Goal: Information Seeking & Learning: Learn about a topic

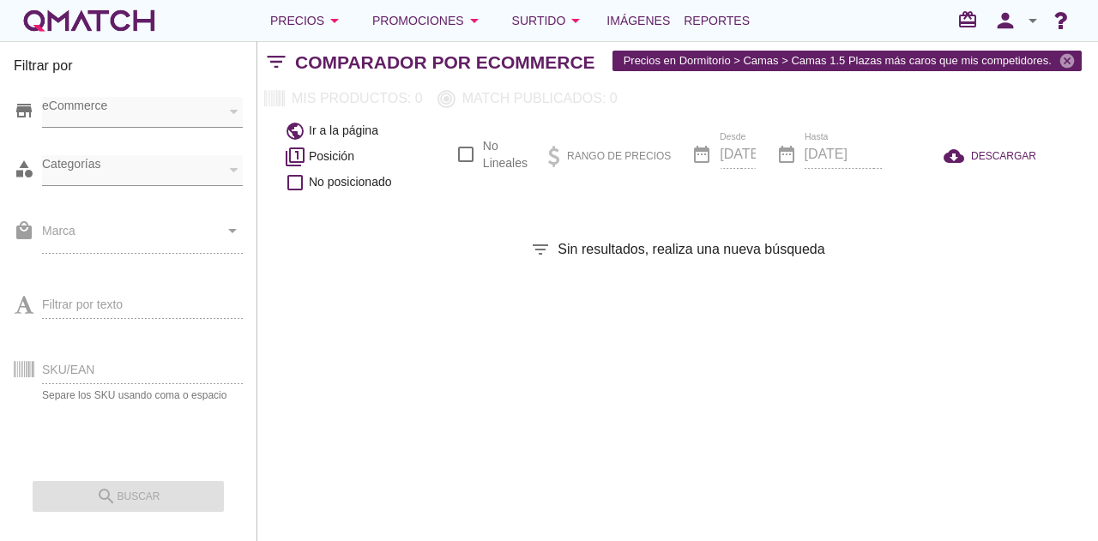
checkbox input "false"
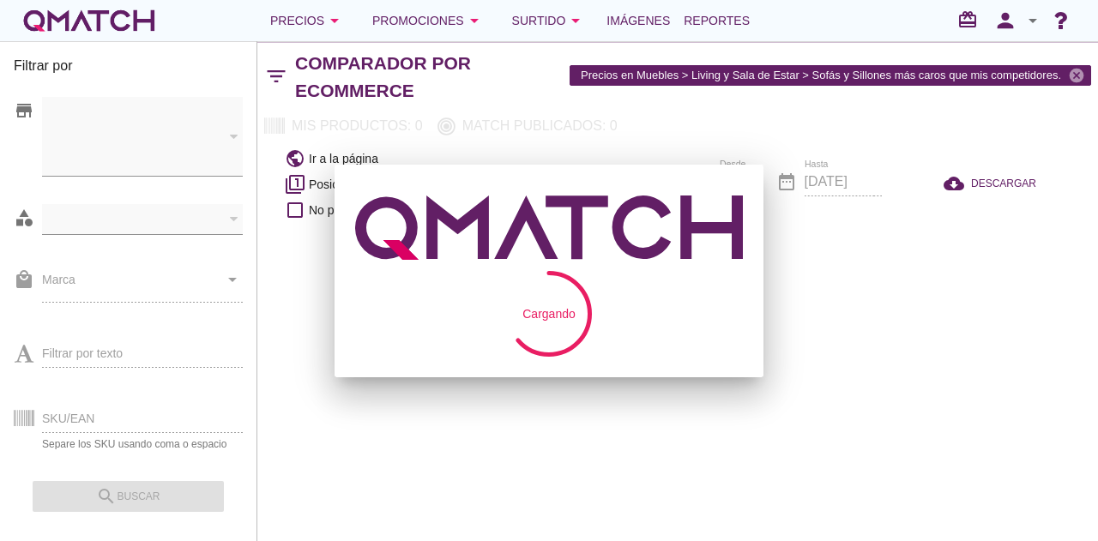
checkbox input "false"
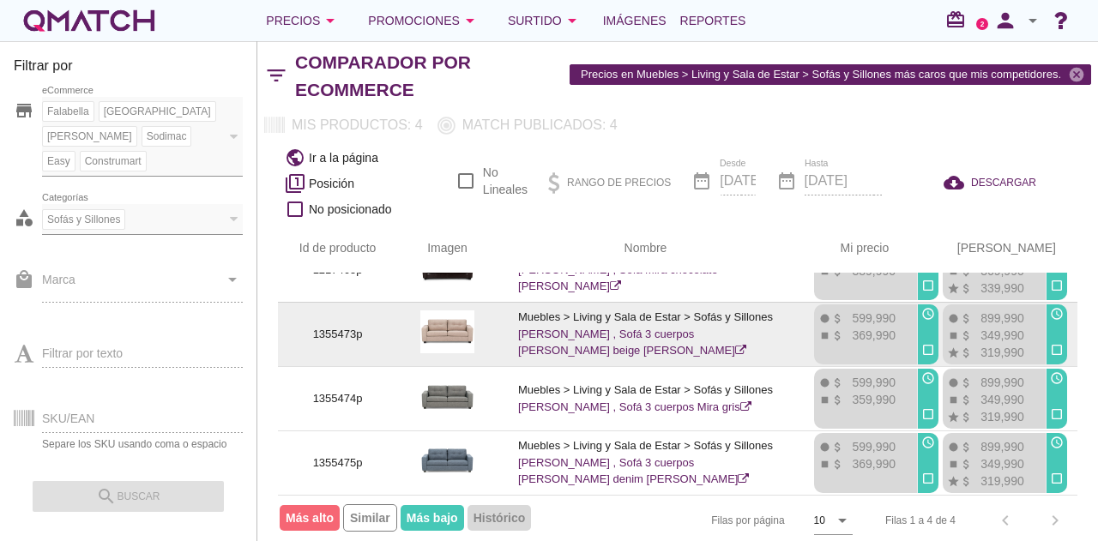
scroll to position [46, 9]
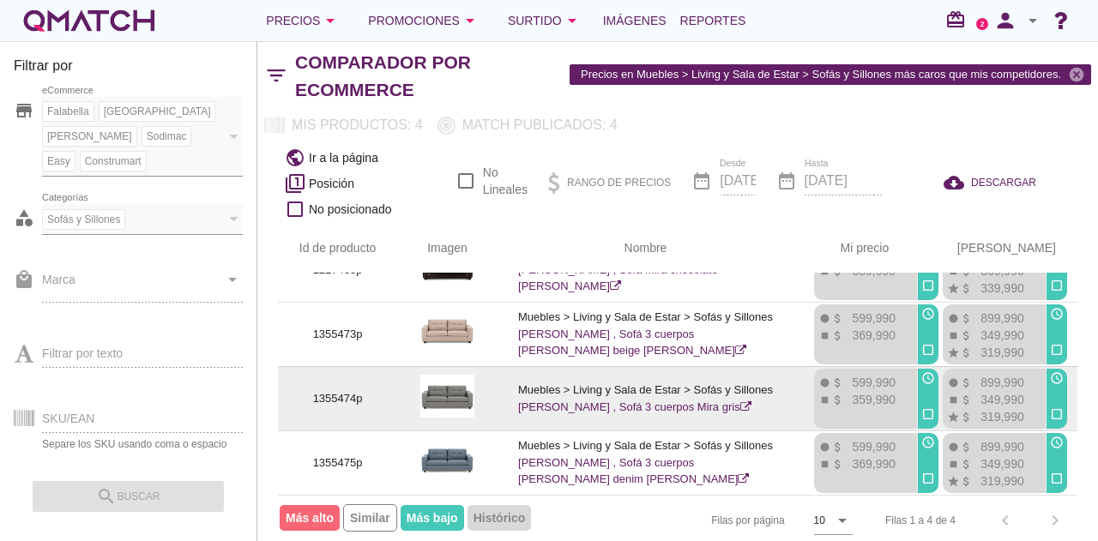
click at [1005, 369] on div "fiber_manual_record attach_money 899,990 stop attach_money 349,990 star attach_…" at bounding box center [993, 399] width 100 height 60
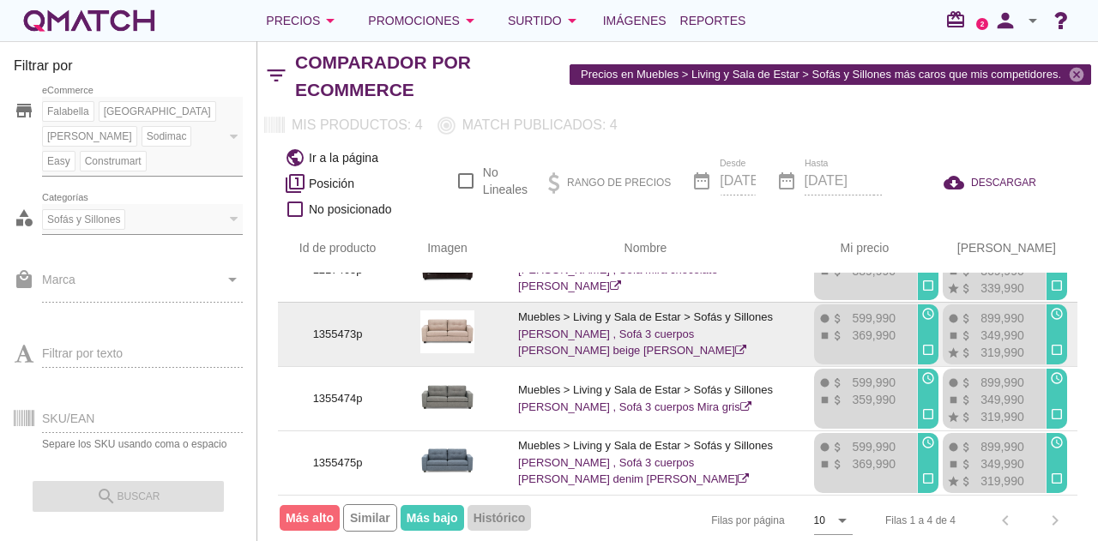
click at [1005, 344] on p "319,990" at bounding box center [998, 352] width 51 height 17
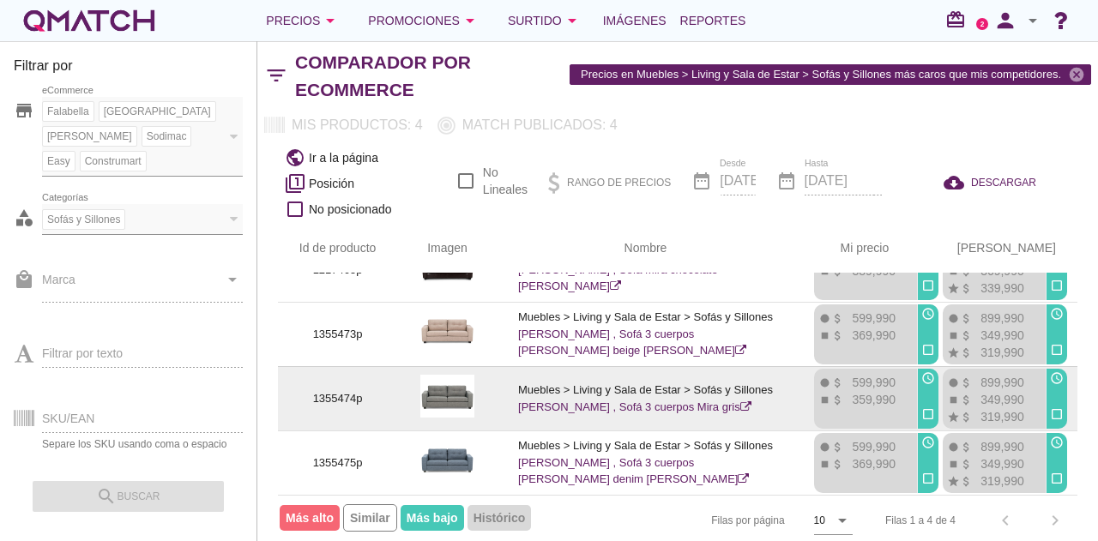
scroll to position [0, 9]
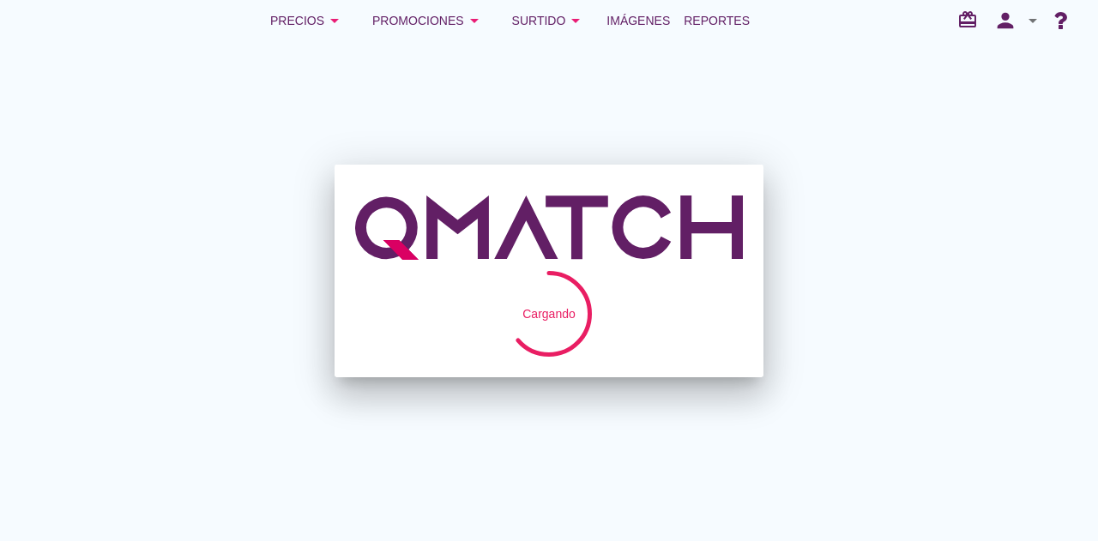
checkbox input "false"
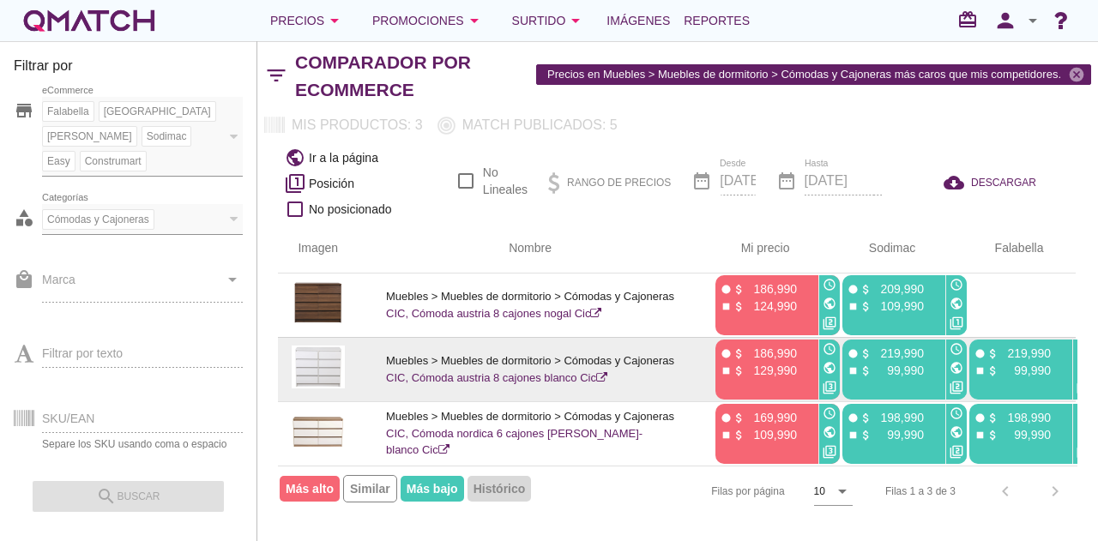
scroll to position [0, 123]
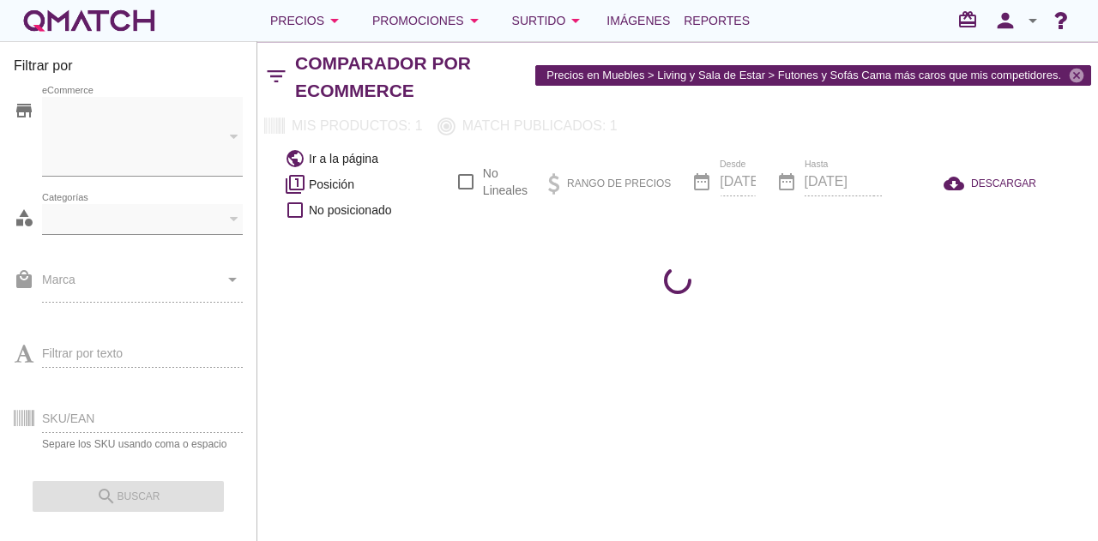
checkbox input "false"
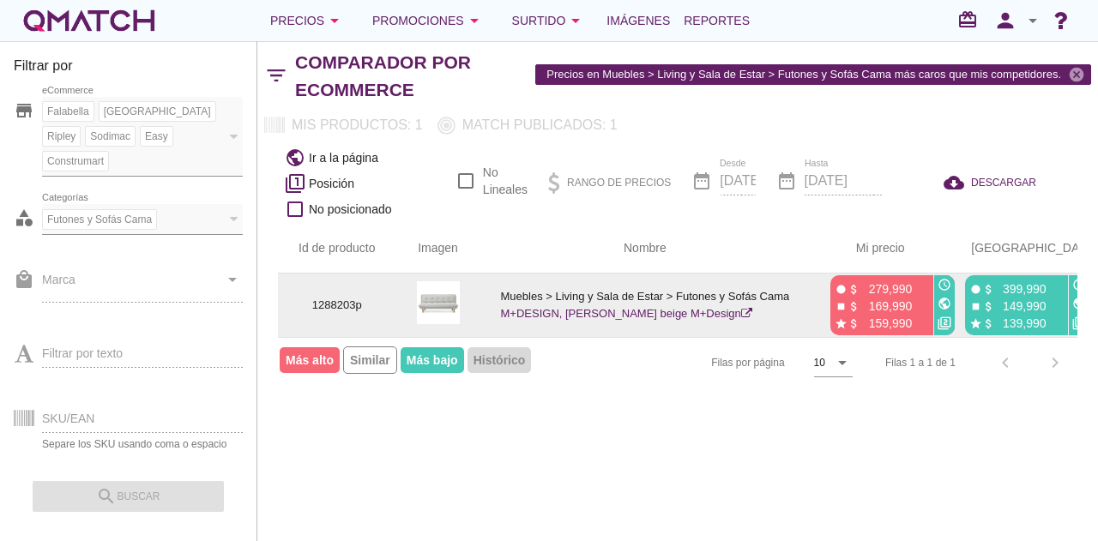
scroll to position [0, 14]
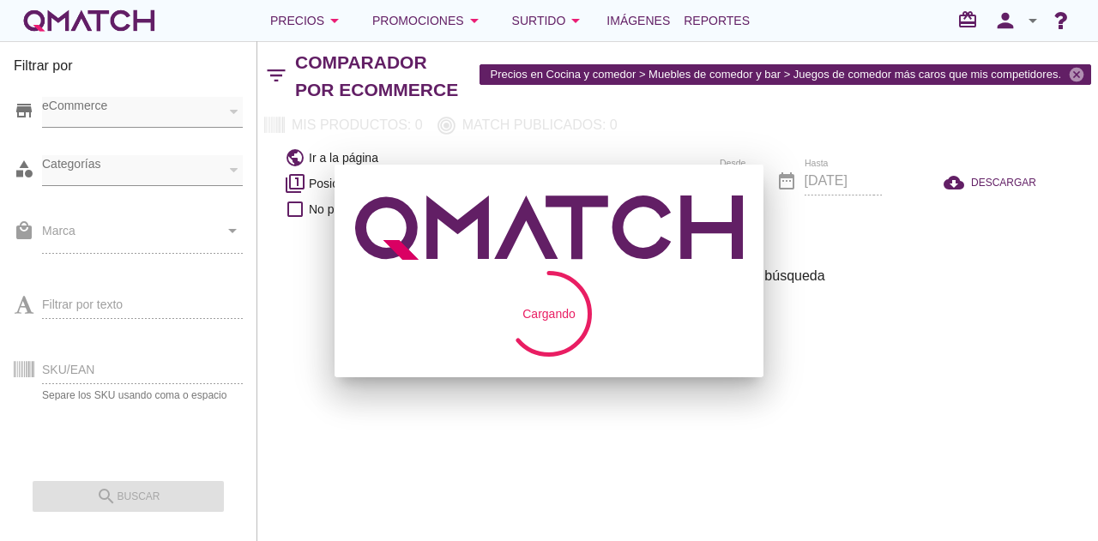
checkbox input "false"
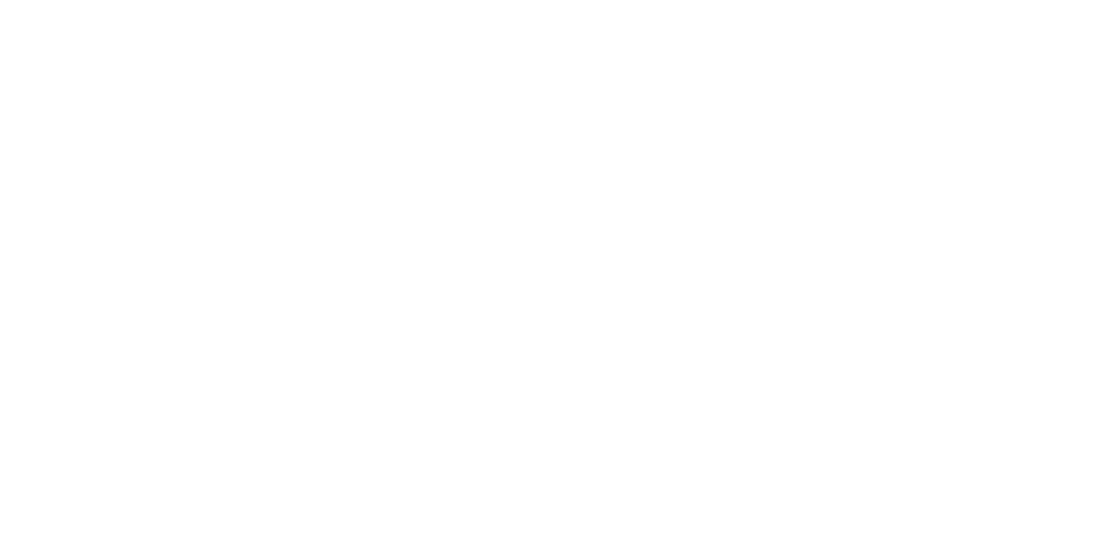
checkbox input "false"
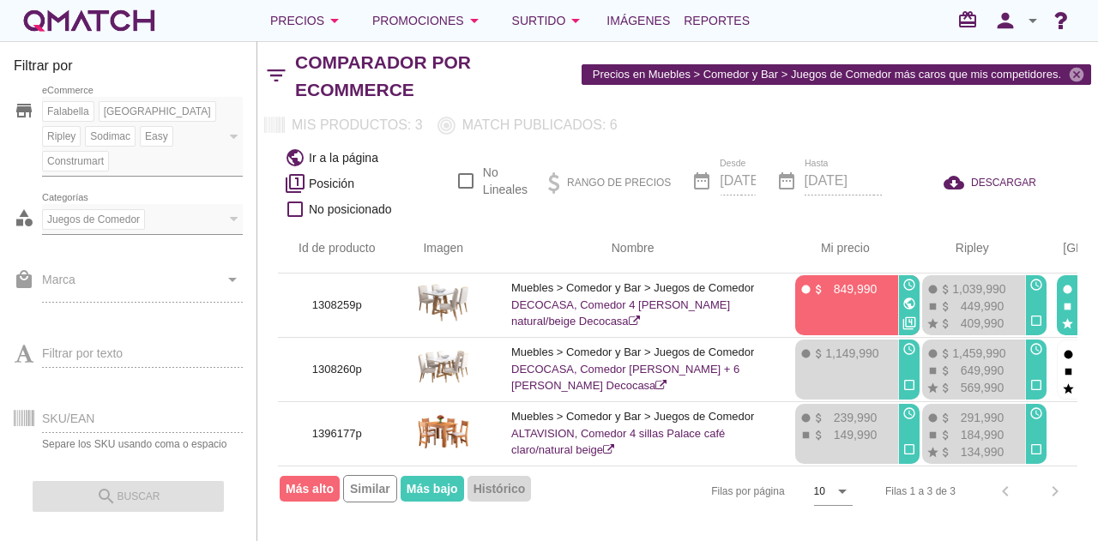
drag, startPoint x: 909, startPoint y: 299, endPoint x: 913, endPoint y: 120, distance: 179.3
click at [913, 120] on div "Mis productos: 3 Match publicados: 6 Match únicos: 0 / 0.00 % Exclusivos: 0 Ofe…" at bounding box center [677, 125] width 841 height 31
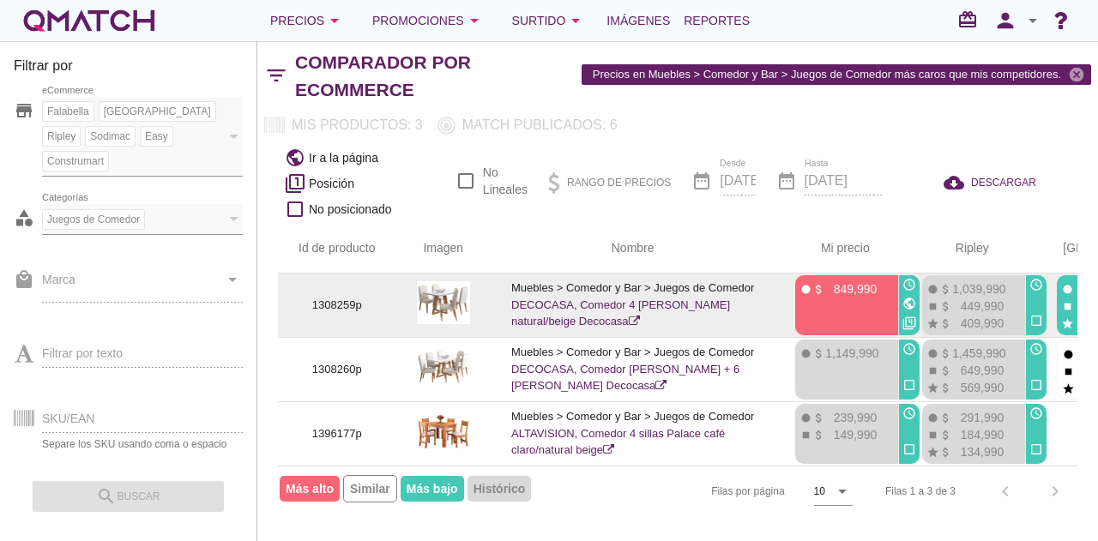
click at [908, 301] on icon "public" at bounding box center [909, 304] width 14 height 14
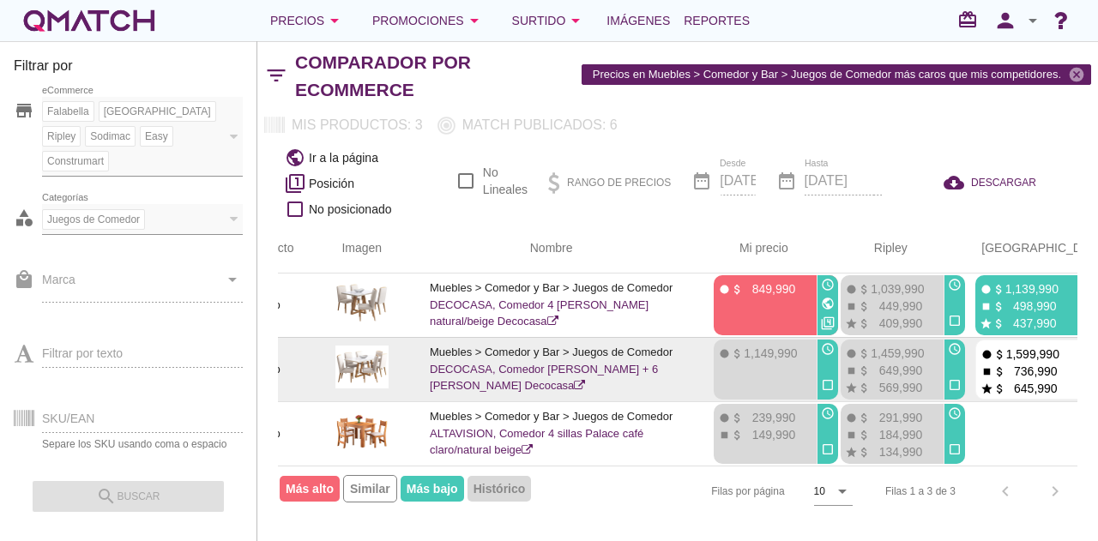
scroll to position [0, 82]
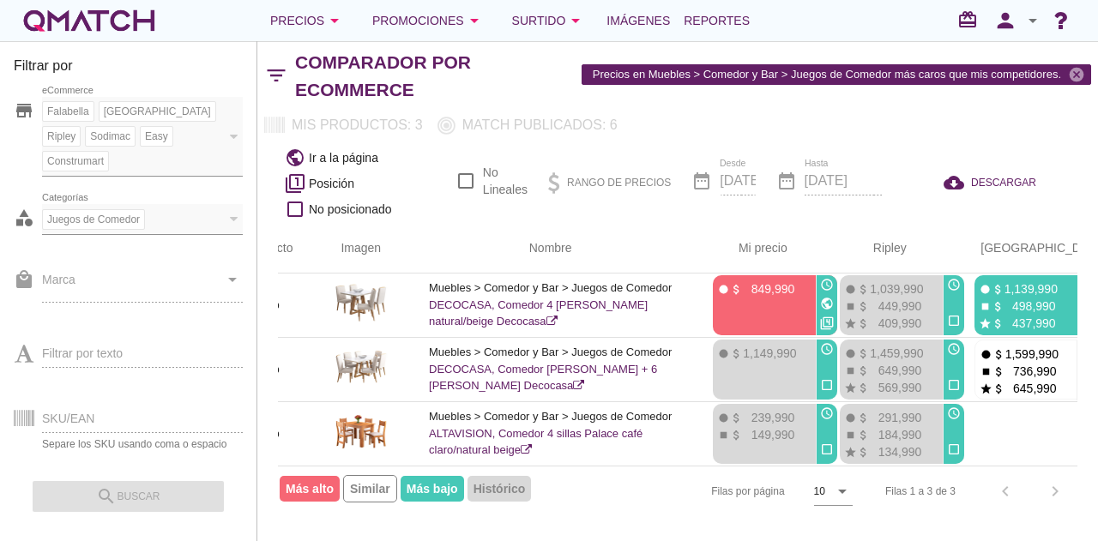
click at [732, 173] on div "date_range Desde 2025-10-15" at bounding box center [722, 183] width 63 height 58
click at [739, 184] on div "date_range Desde 2025-10-15" at bounding box center [722, 183] width 63 height 58
click at [709, 183] on div "date_range Desde 2025-10-15" at bounding box center [722, 183] width 63 height 58
click at [484, 219] on div "public Ir a la página filter_1 Posición check_box_outline_blank No posicionado …" at bounding box center [677, 183] width 841 height 84
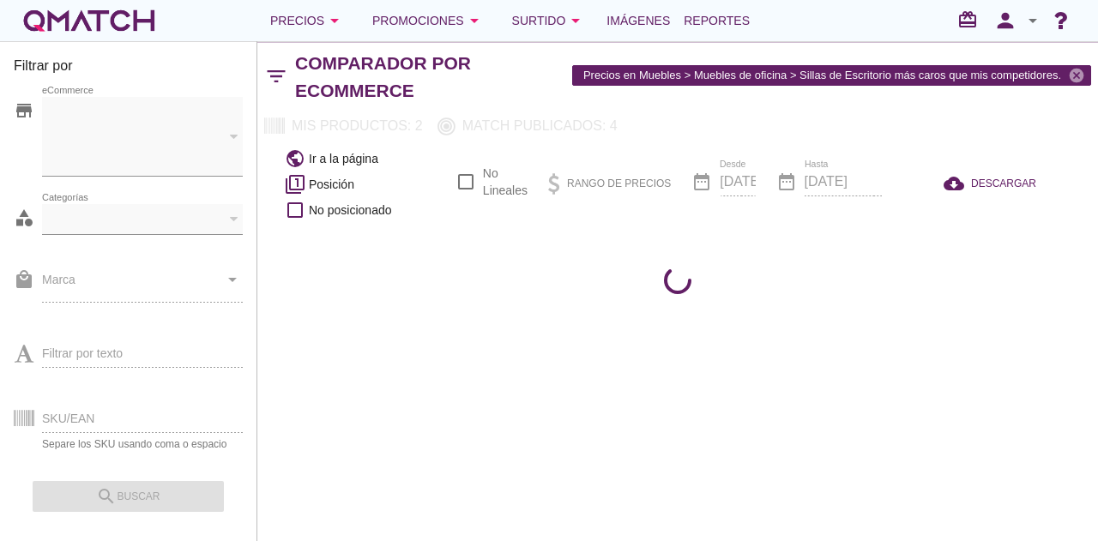
checkbox input "false"
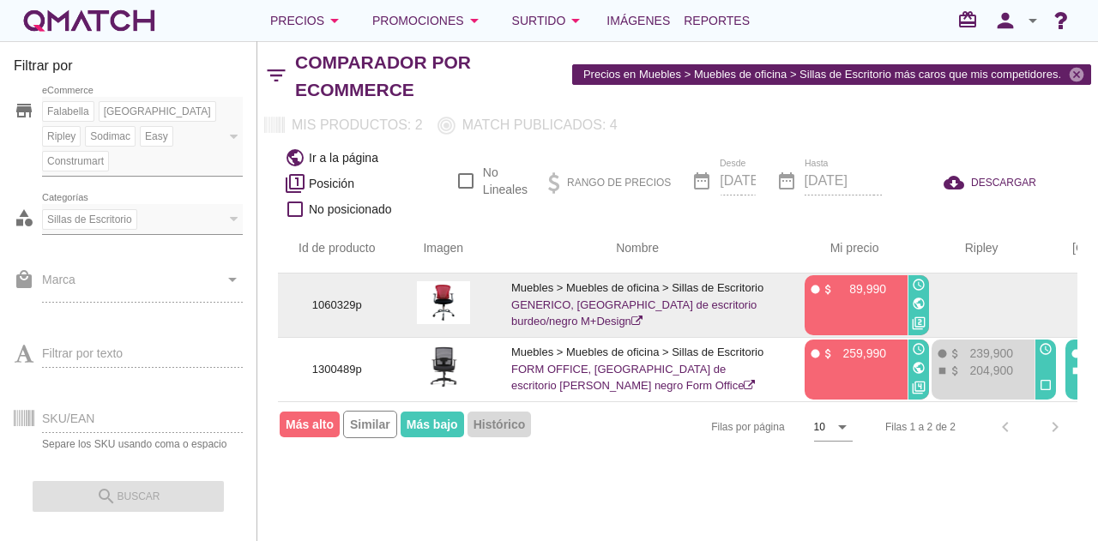
click at [919, 303] on icon "public" at bounding box center [919, 304] width 14 height 14
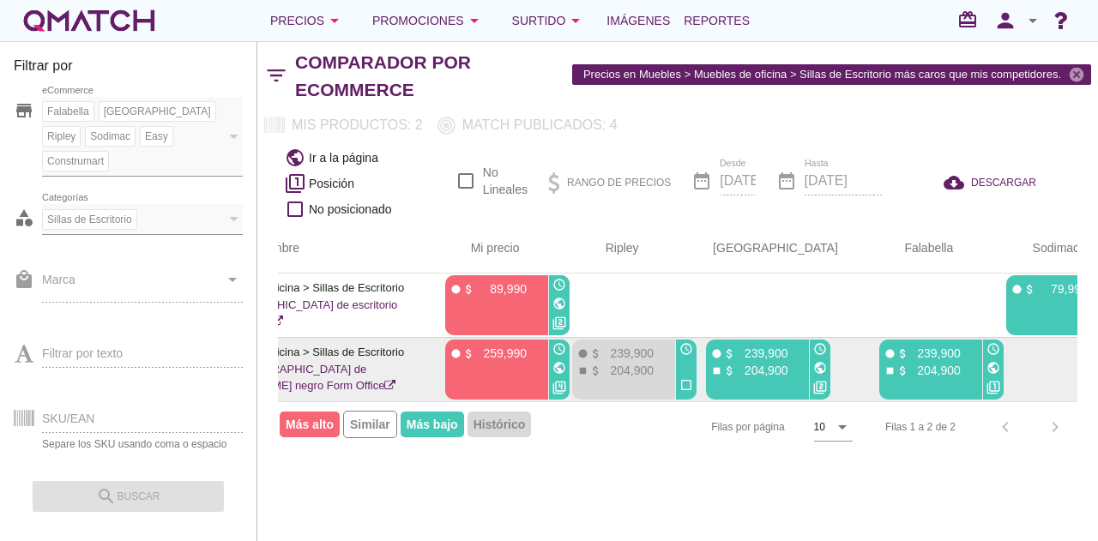
click at [552, 366] on icon "public" at bounding box center [559, 368] width 14 height 14
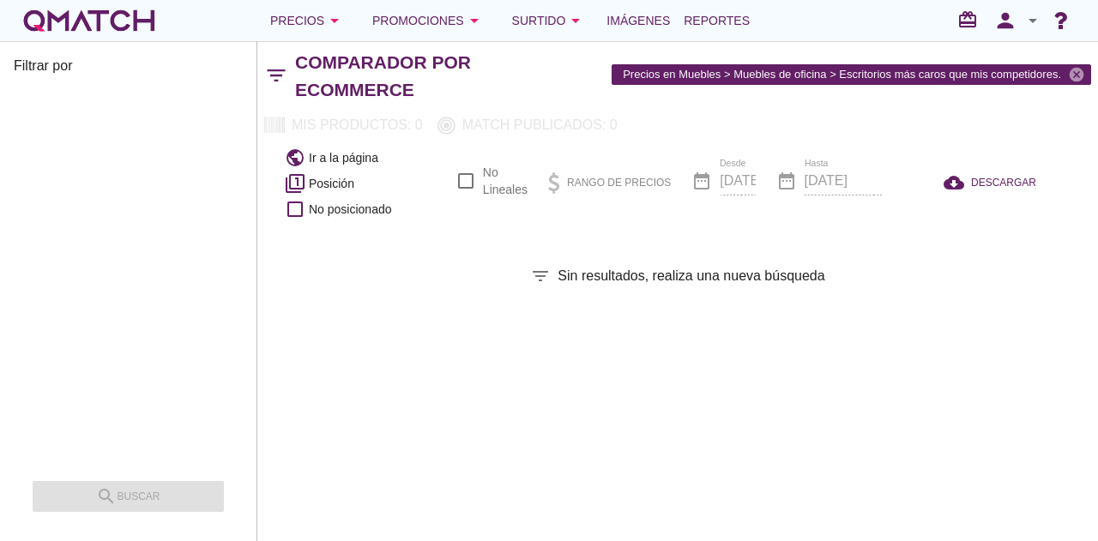
checkbox input "false"
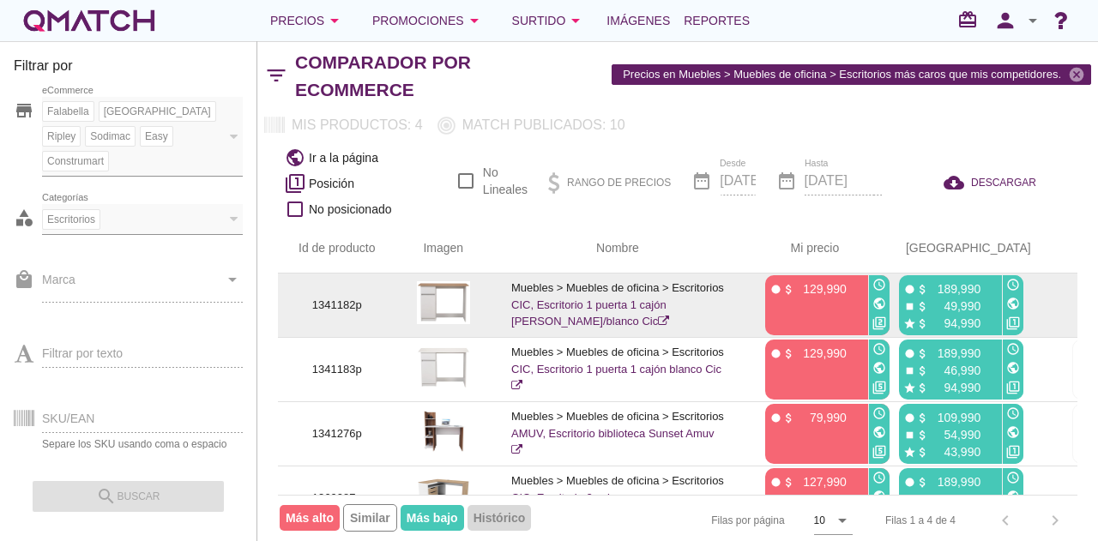
drag, startPoint x: 837, startPoint y: 279, endPoint x: 858, endPoint y: 278, distance: 20.6
click at [842, 278] on div "fiber_manual_record attach_money 129,990" at bounding box center [815, 305] width 100 height 60
click at [880, 297] on icon "public" at bounding box center [879, 304] width 14 height 14
click at [1011, 297] on icon "public" at bounding box center [1013, 304] width 14 height 14
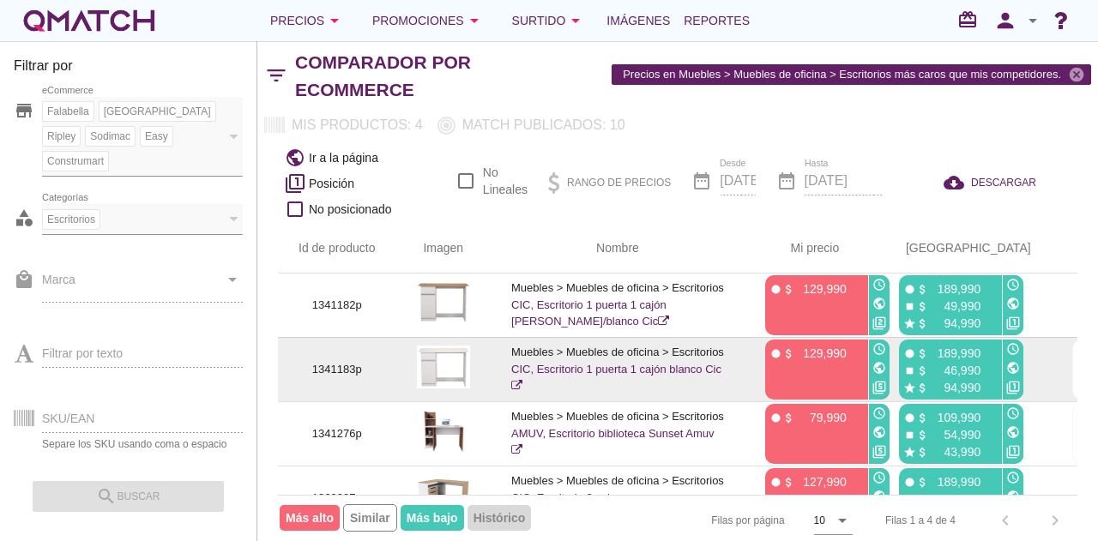
click at [877, 361] on icon "public" at bounding box center [879, 368] width 14 height 14
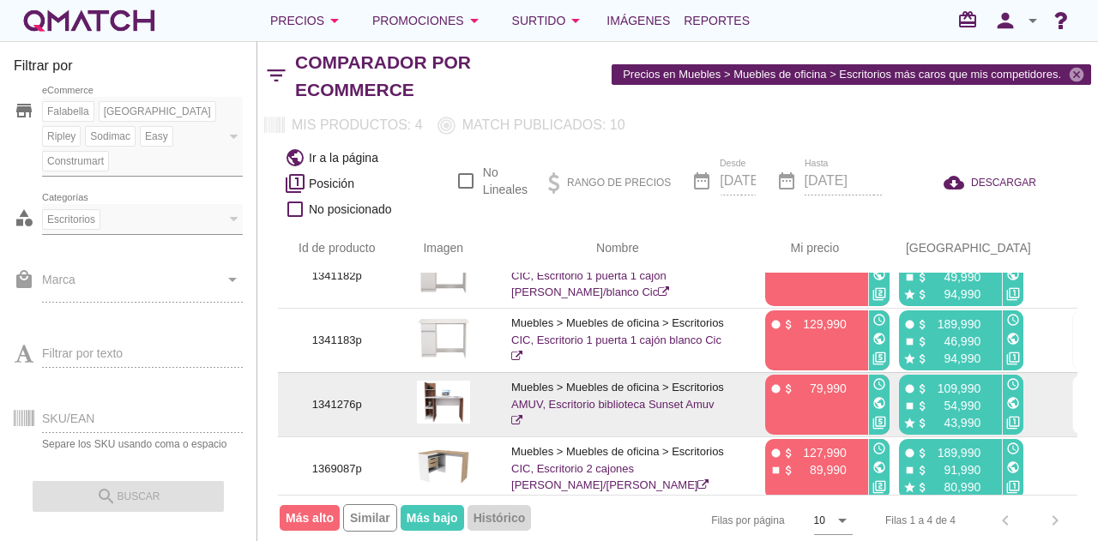
scroll to position [46, 0]
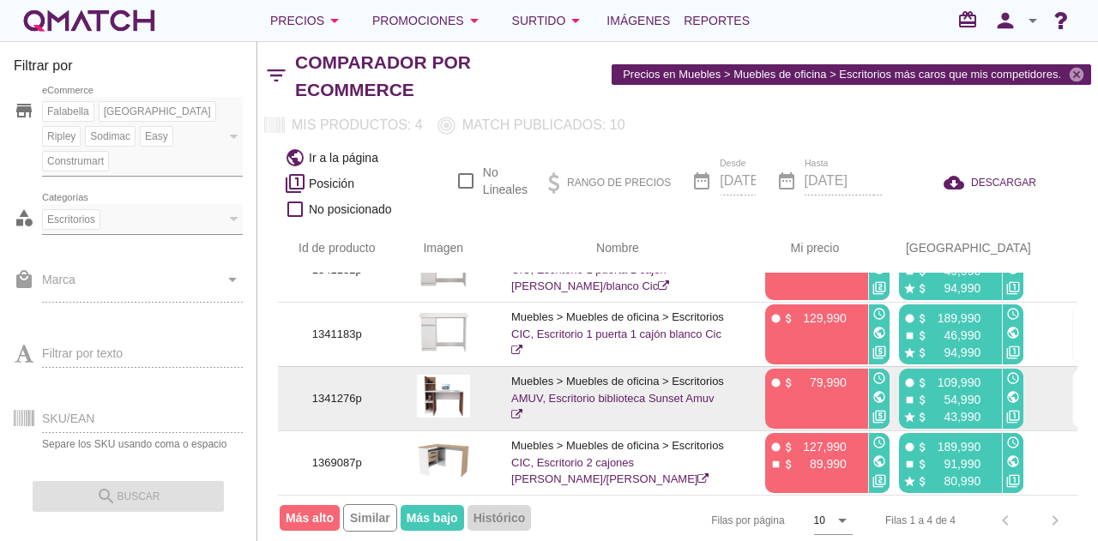
click at [873, 390] on icon "public" at bounding box center [879, 397] width 14 height 14
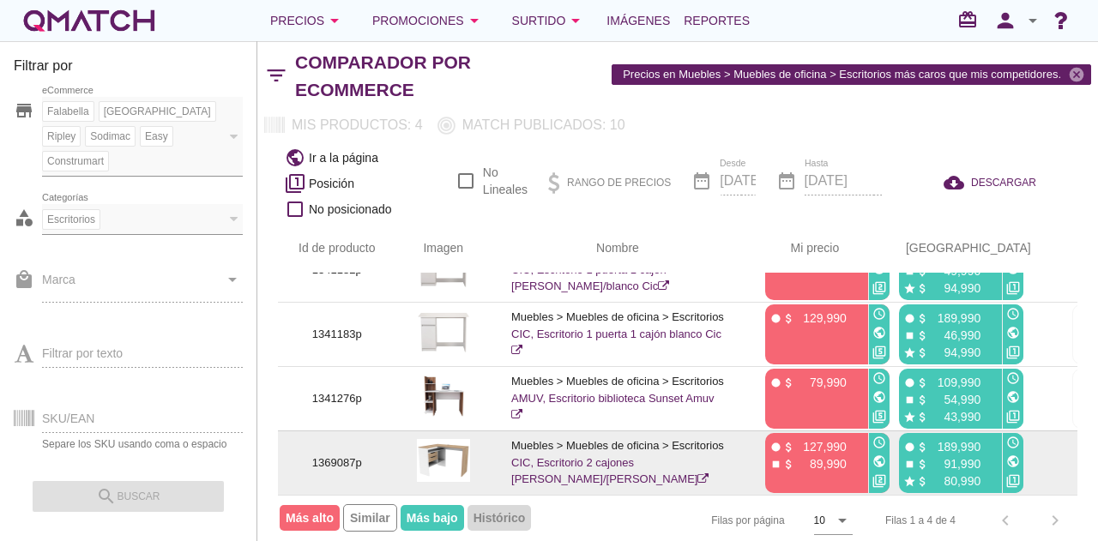
click at [878, 455] on icon "public" at bounding box center [879, 462] width 14 height 14
click at [1006, 455] on icon "public" at bounding box center [1013, 462] width 14 height 14
click at [875, 455] on icon "public" at bounding box center [879, 462] width 14 height 14
click at [1006, 455] on icon "public" at bounding box center [1013, 462] width 14 height 14
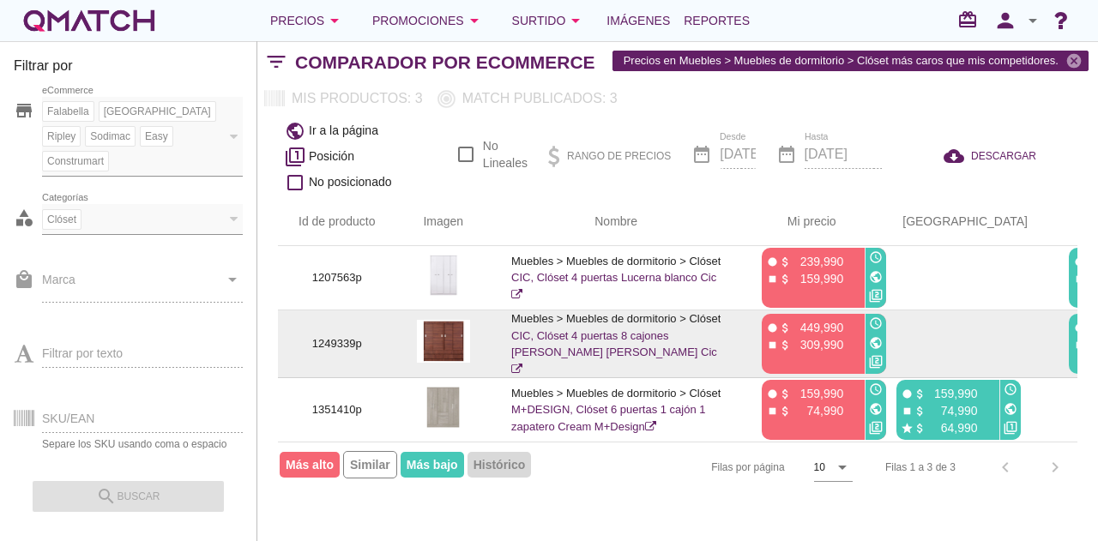
scroll to position [0, 63]
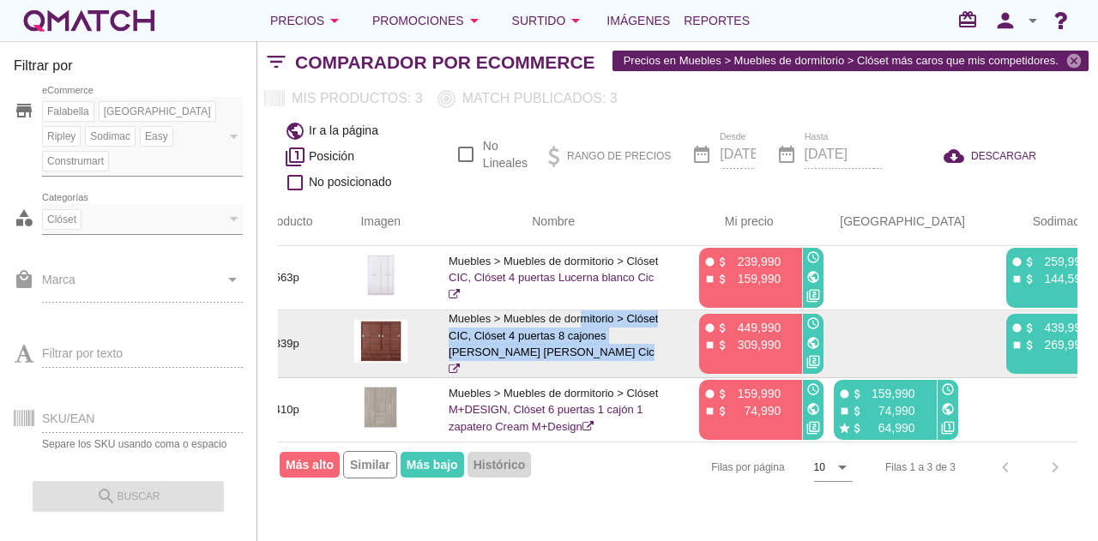
drag, startPoint x: 696, startPoint y: 345, endPoint x: 490, endPoint y: 318, distance: 207.6
click at [490, 318] on tr "1249339p Muebles > Muebles de dormitorio > Clóset CIC, Clóset 4 puertas 8 cajon…" at bounding box center [663, 345] width 897 height 68
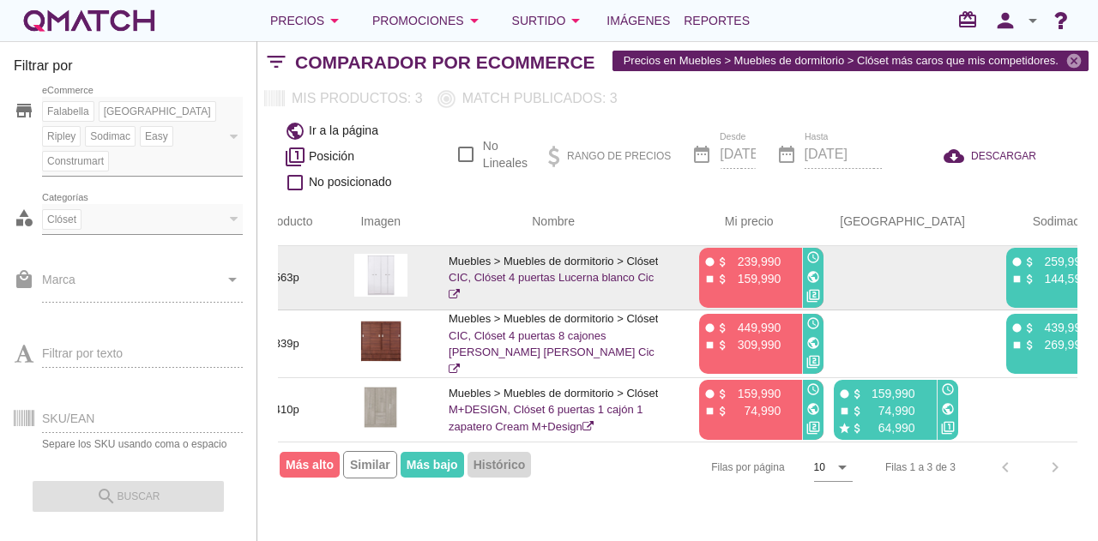
click at [811, 275] on icon "public" at bounding box center [813, 277] width 14 height 14
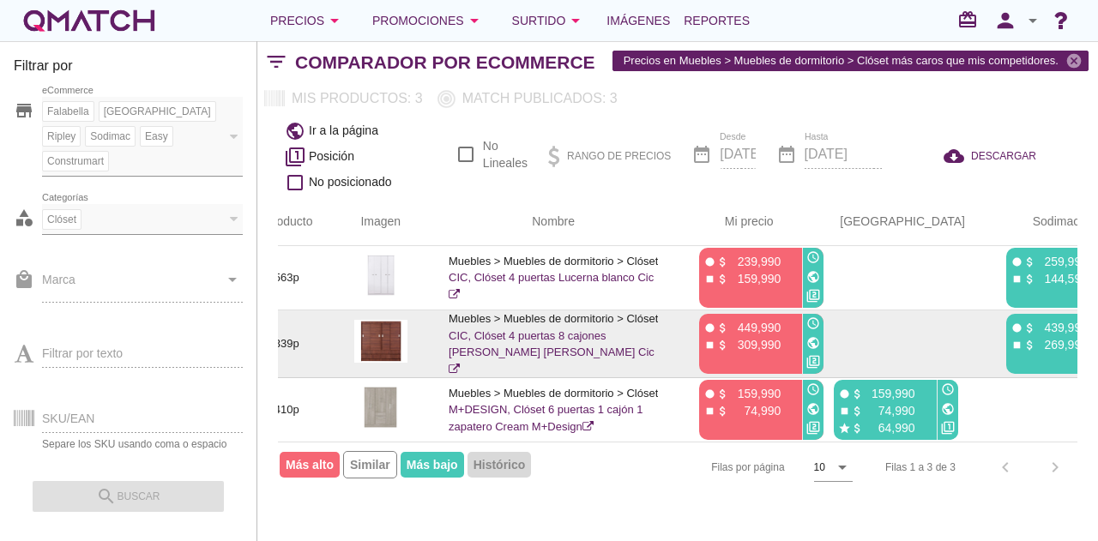
click at [810, 336] on icon "public" at bounding box center [813, 343] width 14 height 14
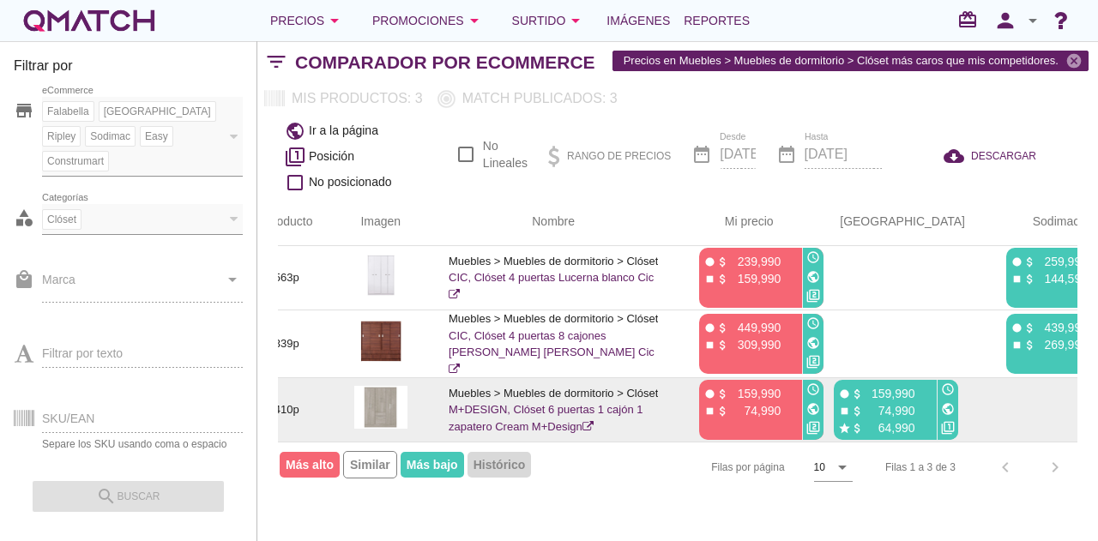
click at [812, 402] on icon "public" at bounding box center [813, 409] width 14 height 14
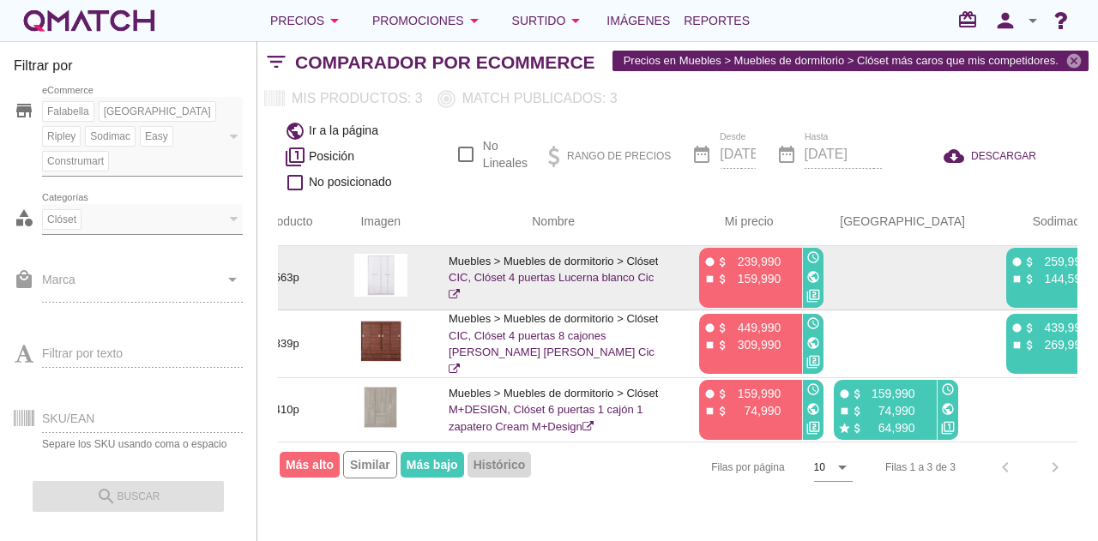
click at [812, 275] on icon "public" at bounding box center [813, 277] width 14 height 14
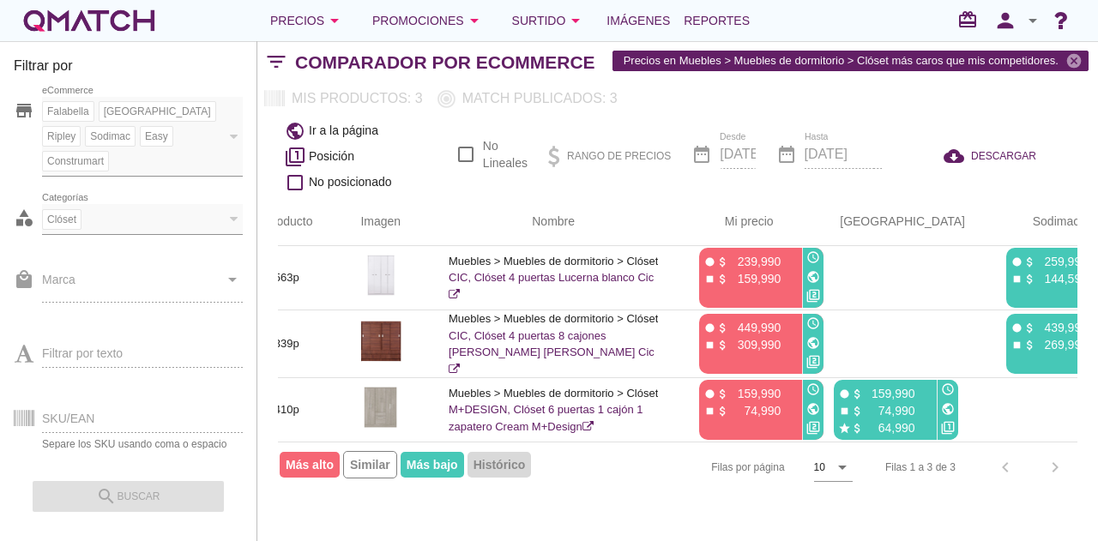
click at [589, 198] on th "Nombre" at bounding box center [553, 222] width 250 height 48
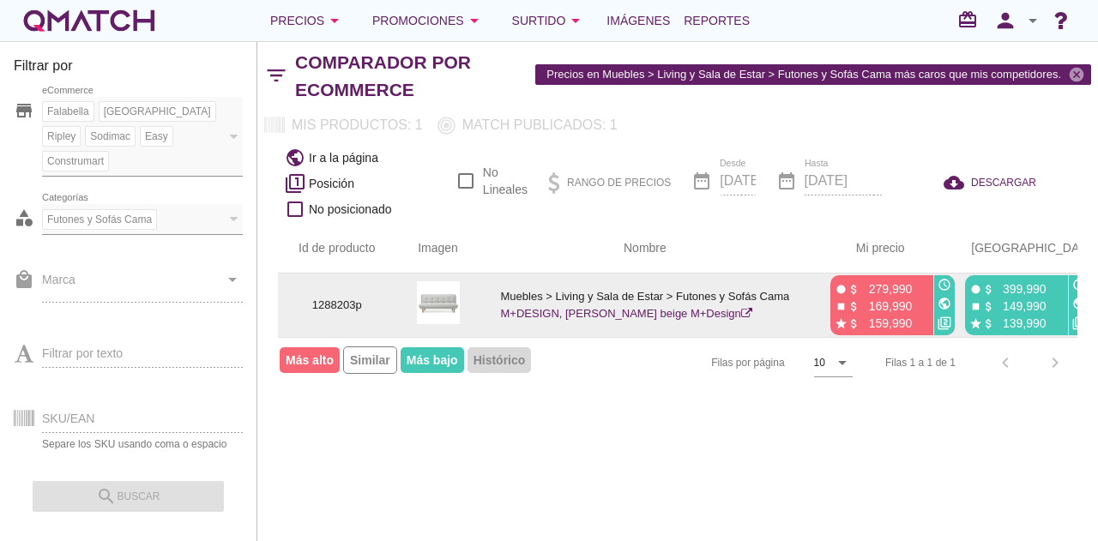
scroll to position [0, 14]
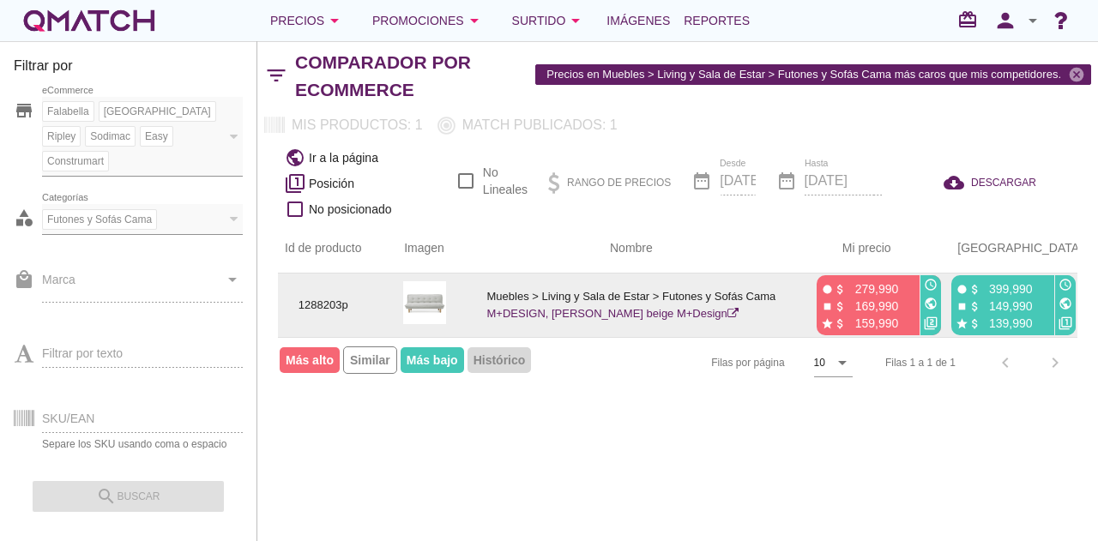
click at [937, 299] on icon "public" at bounding box center [931, 304] width 14 height 14
drag, startPoint x: 937, startPoint y: 323, endPoint x: 868, endPoint y: 323, distance: 68.6
click at [868, 323] on div "fiber_manual_record attach_money 279,990 stop attach_money 169,990 star attach_…" at bounding box center [879, 305] width 124 height 60
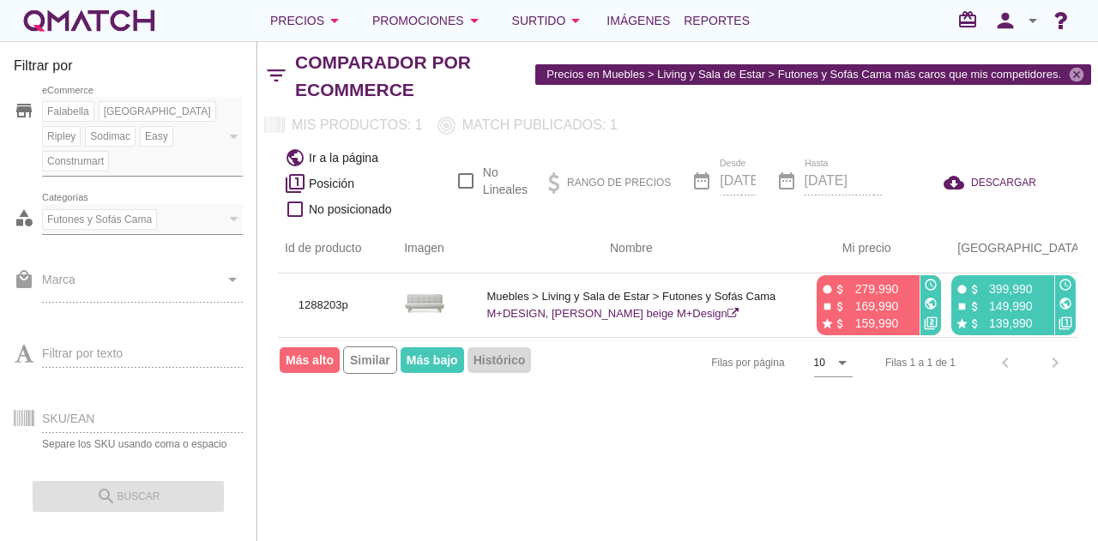
click at [659, 413] on div "Filtrar por store Falabella Paris Ripley Sodimac Easy Construmart eCommerce cat…" at bounding box center [677, 291] width 841 height 500
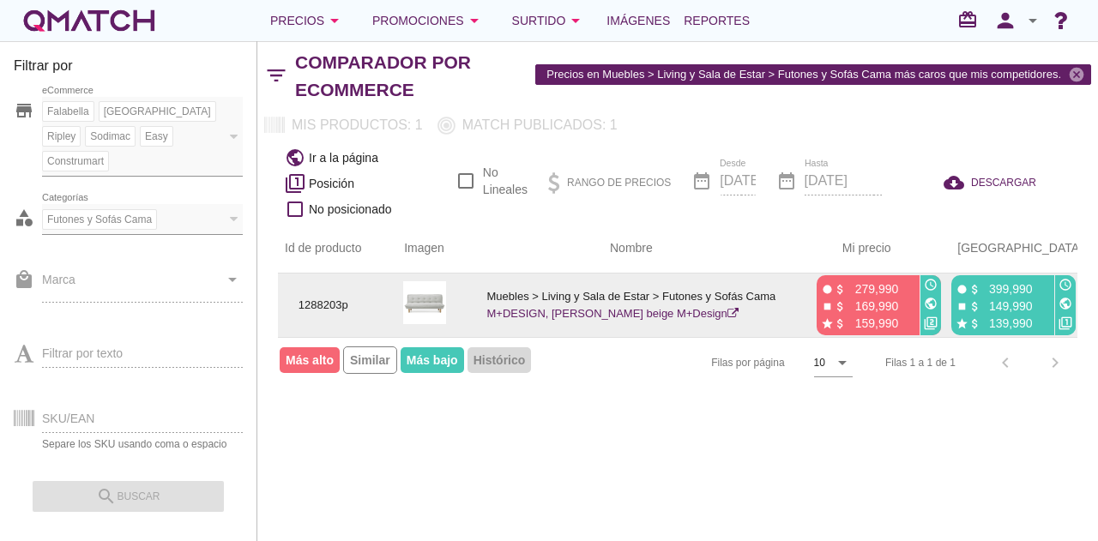
click at [1067, 303] on icon "public" at bounding box center [1066, 304] width 14 height 14
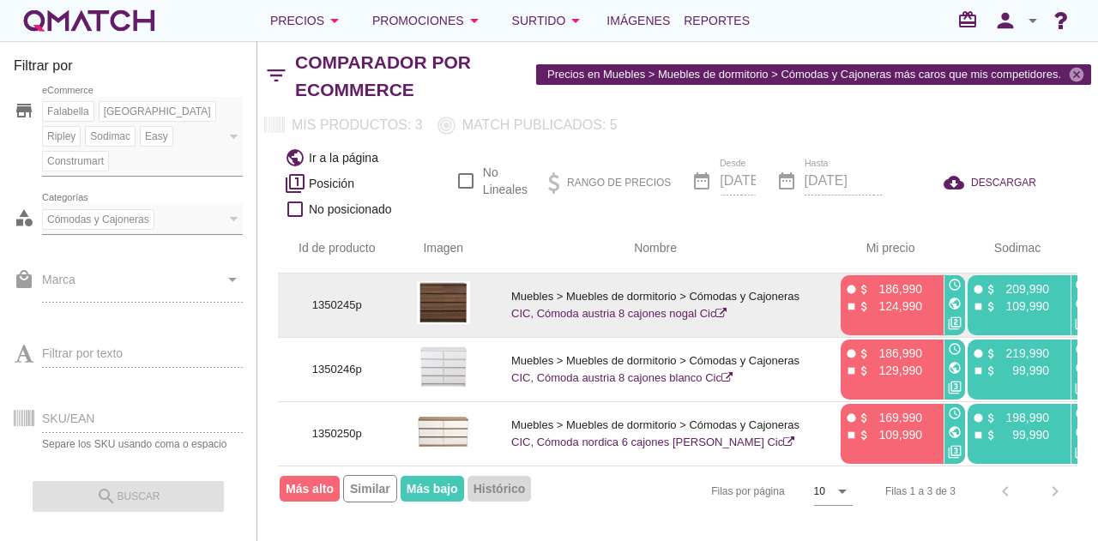
scroll to position [0, 123]
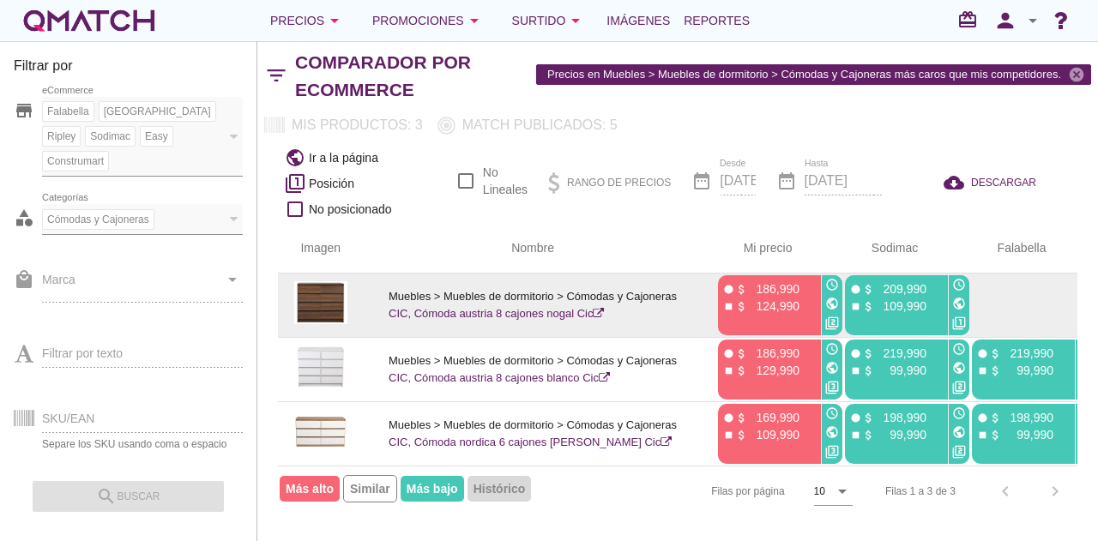
click at [830, 301] on icon "public" at bounding box center [832, 304] width 14 height 14
click at [959, 305] on icon "public" at bounding box center [959, 304] width 14 height 14
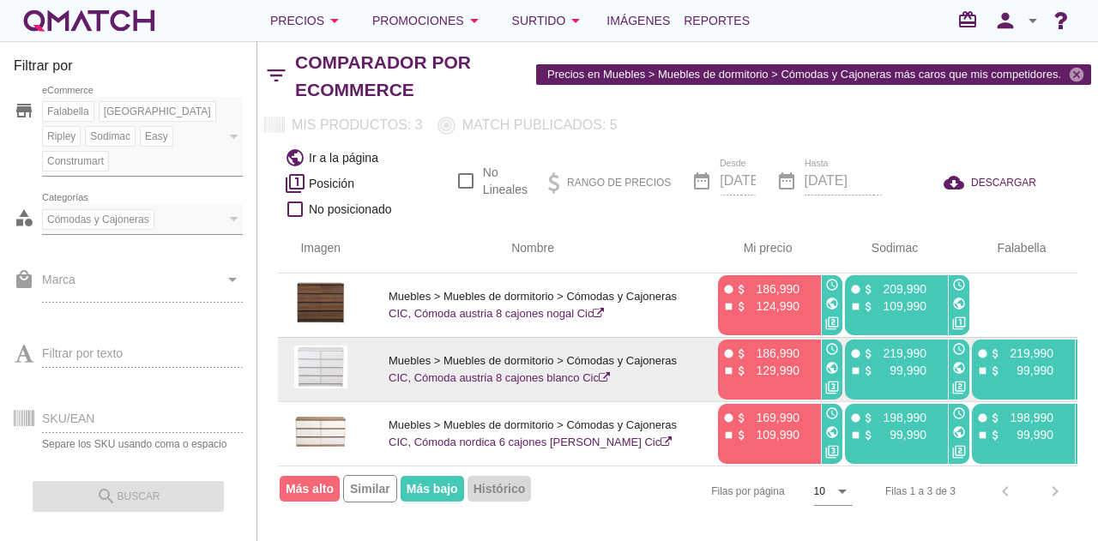
click at [831, 366] on icon "public" at bounding box center [832, 368] width 14 height 14
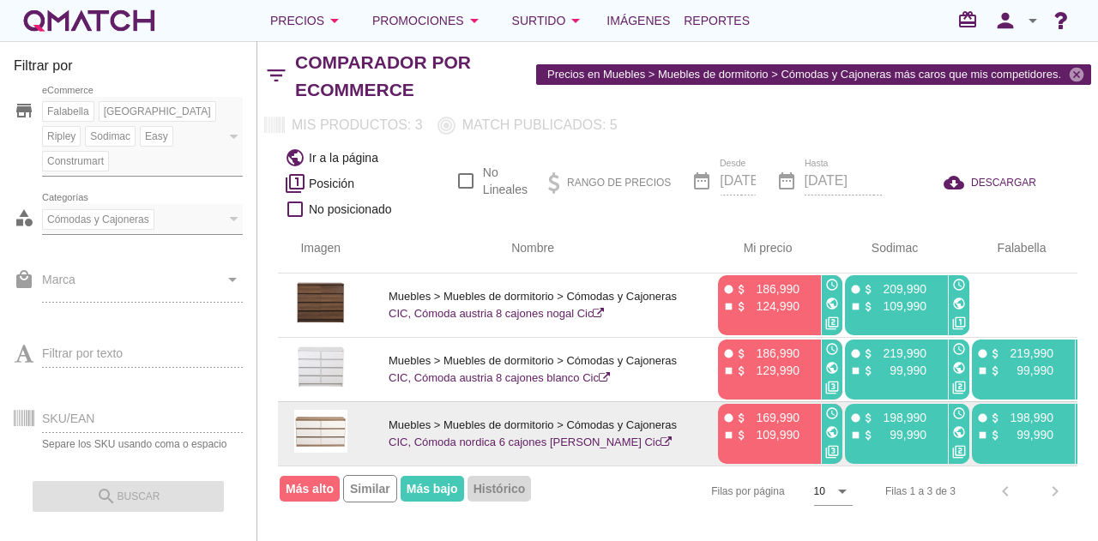
click at [830, 428] on icon "public" at bounding box center [832, 432] width 14 height 14
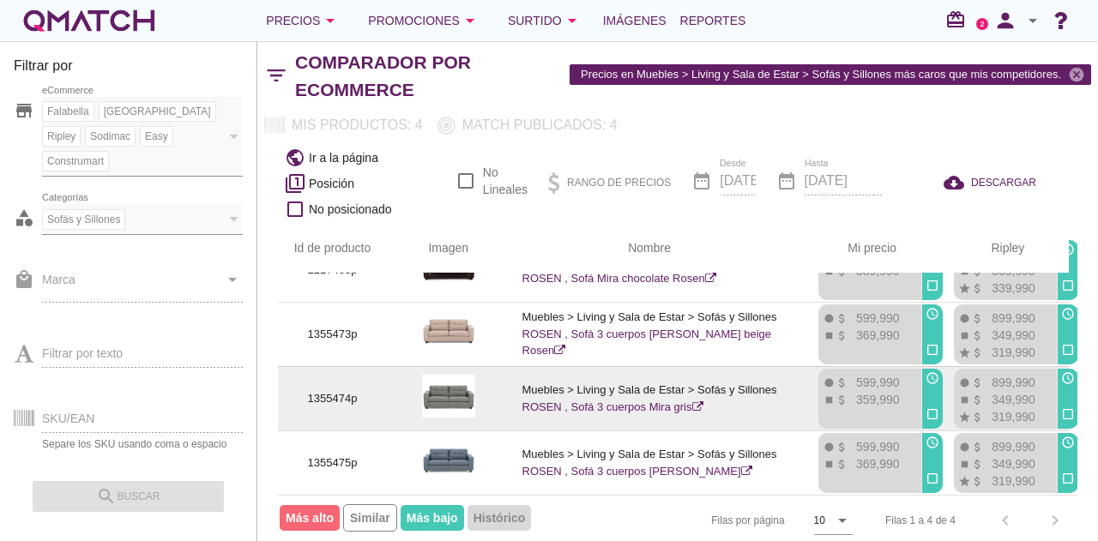
scroll to position [0, 9]
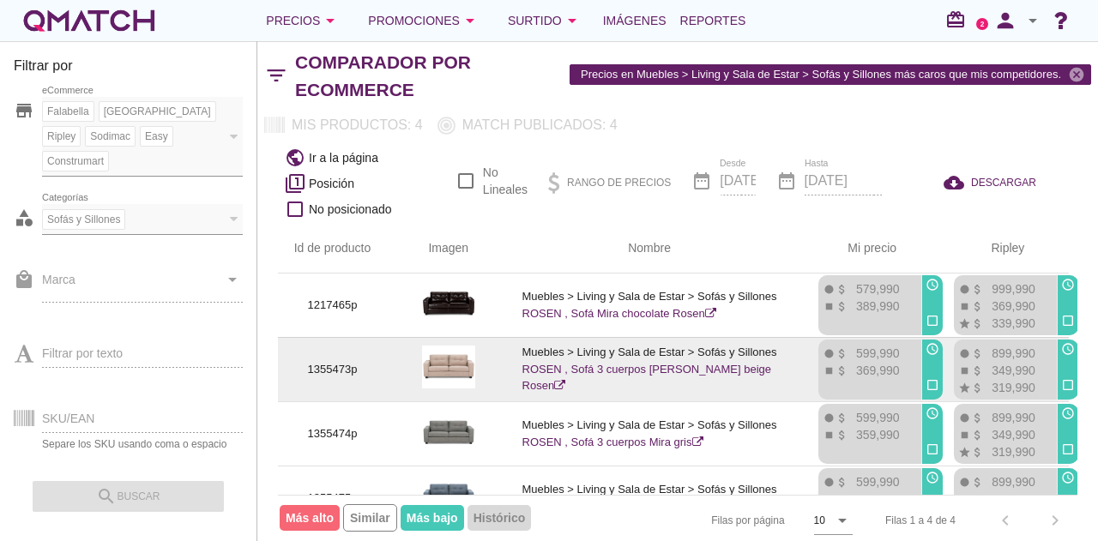
click at [931, 379] on icon "check_box_outline_blank" at bounding box center [933, 385] width 14 height 14
click at [926, 344] on icon "access_time" at bounding box center [933, 349] width 14 height 14
click at [926, 360] on div at bounding box center [930, 367] width 17 height 17
click at [873, 379] on div "369,990" at bounding box center [873, 373] width 51 height 17
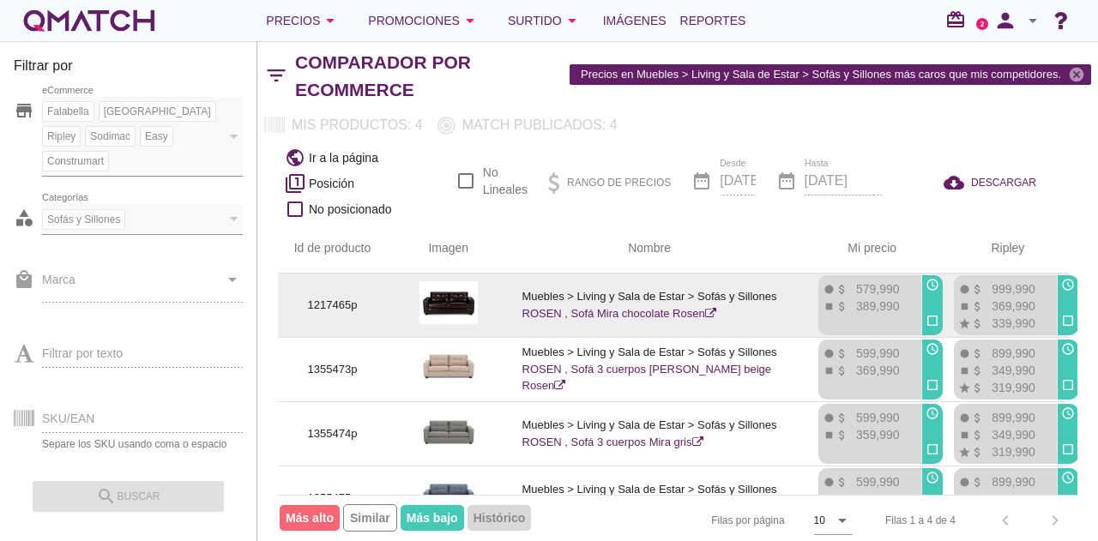
click at [865, 291] on p "579,990" at bounding box center [873, 289] width 51 height 17
click at [714, 308] on icon at bounding box center [710, 313] width 11 height 11
